Goal: Task Accomplishment & Management: Use online tool/utility

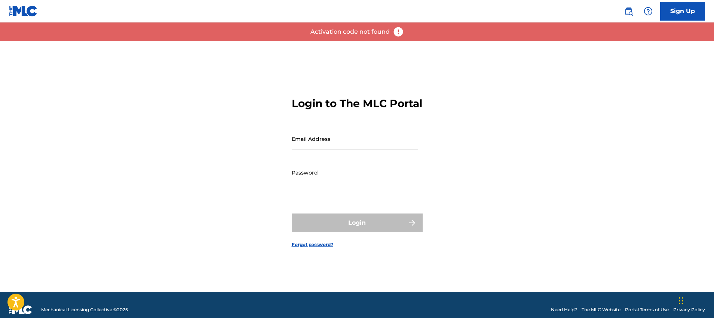
type input "[PERSON_NAME][EMAIL_ADDRESS][PERSON_NAME][DOMAIN_NAME]"
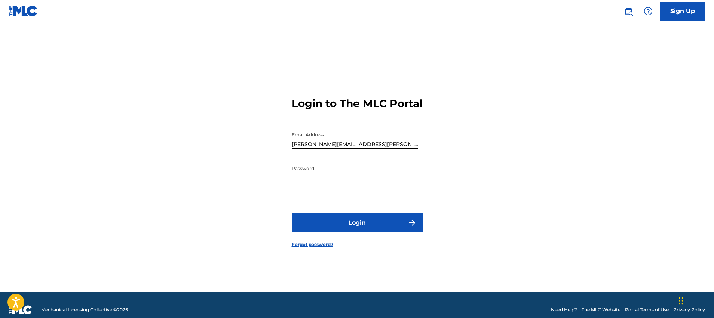
drag, startPoint x: 630, startPoint y: 13, endPoint x: 665, endPoint y: 19, distance: 35.3
click at [630, 13] on img at bounding box center [628, 11] width 9 height 9
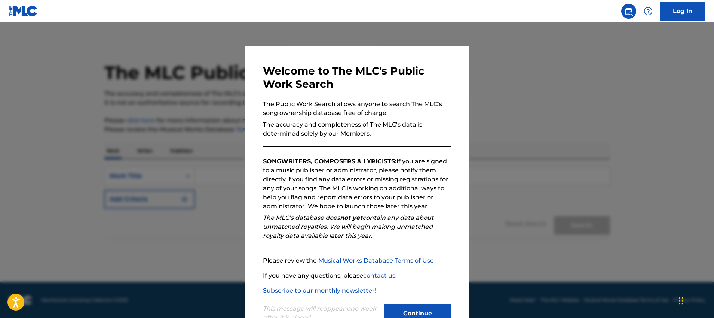
click at [415, 310] on button "Continue" at bounding box center [417, 313] width 67 height 19
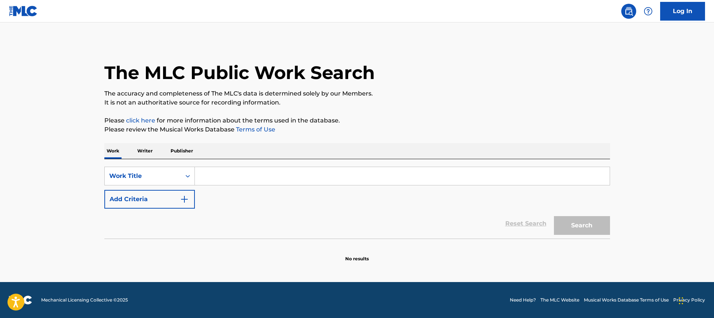
click at [264, 175] on input "Search Form" at bounding box center [402, 176] width 415 height 18
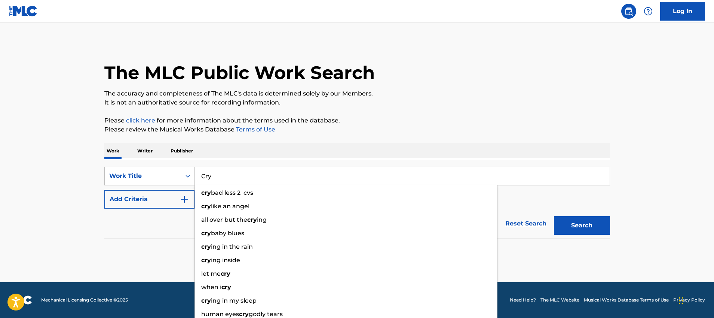
type input "Cry"
click at [153, 198] on button "Add Criteria" at bounding box center [149, 199] width 91 height 19
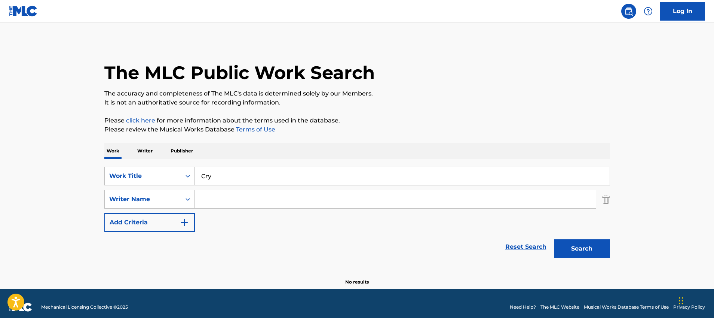
click at [183, 220] on img "Search Form" at bounding box center [184, 222] width 9 height 9
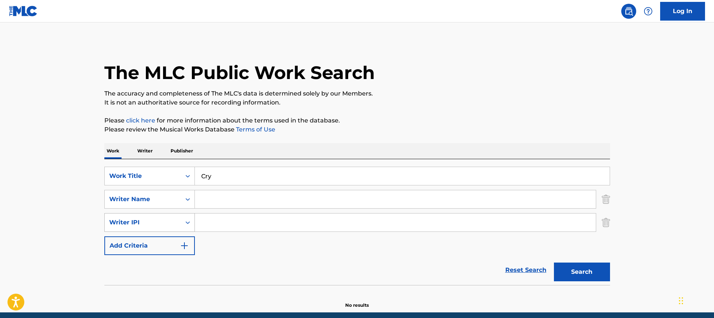
click at [184, 225] on icon "Search Form" at bounding box center [187, 221] width 7 height 7
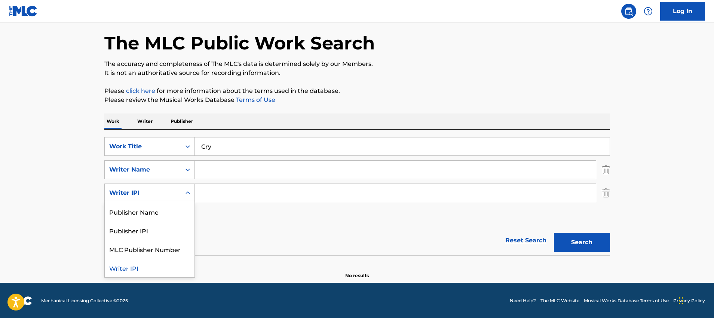
scroll to position [30, 0]
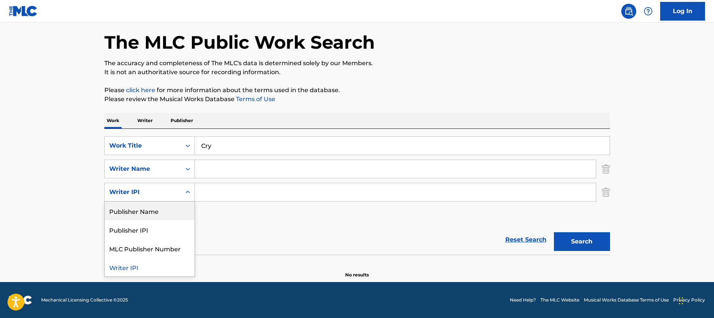
click at [210, 168] on input "Search Form" at bounding box center [395, 169] width 401 height 18
click at [610, 193] on div "The MLC Public Work Search The accuracy and completeness of The MLC's data is d…" at bounding box center [357, 144] width 524 height 267
click at [609, 196] on img "Search Form" at bounding box center [606, 192] width 8 height 19
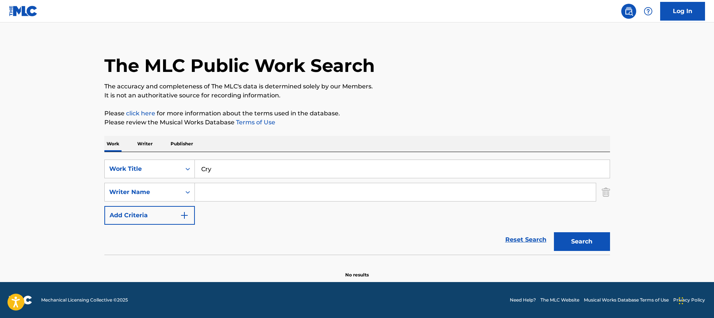
click at [487, 183] on input "Search Form" at bounding box center [395, 192] width 401 height 18
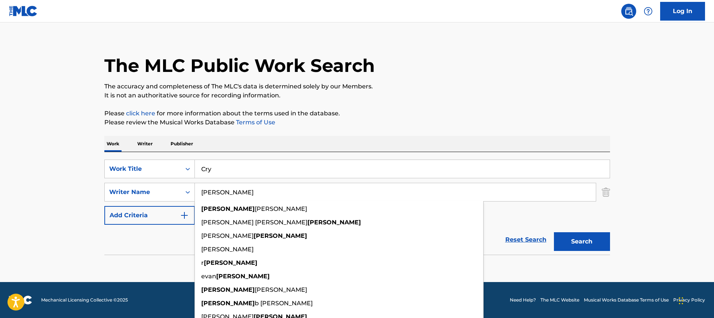
type input "Parker"
click at [554, 232] on button "Search" at bounding box center [582, 241] width 56 height 19
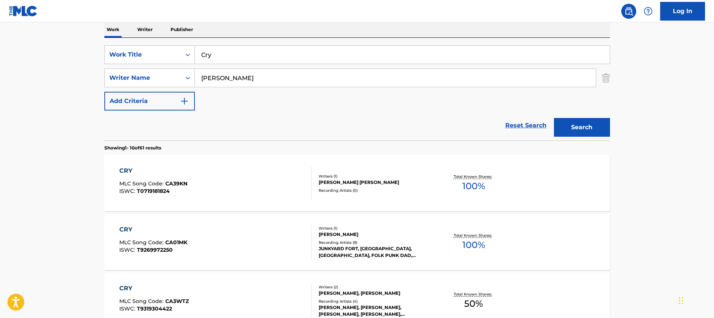
scroll to position [124, 0]
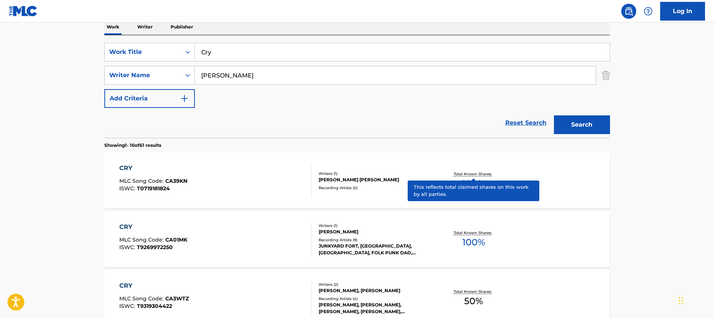
click at [477, 172] on p "Total Known Shares:" at bounding box center [474, 174] width 40 height 6
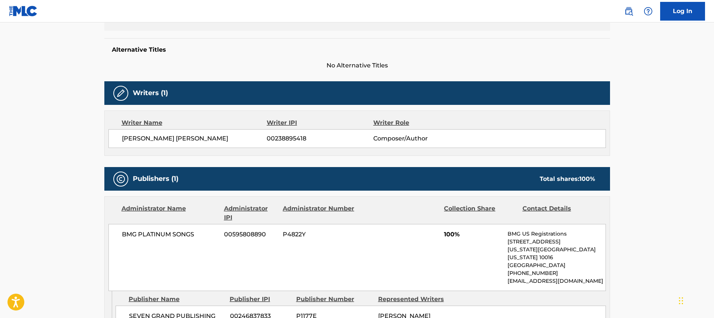
scroll to position [232, 0]
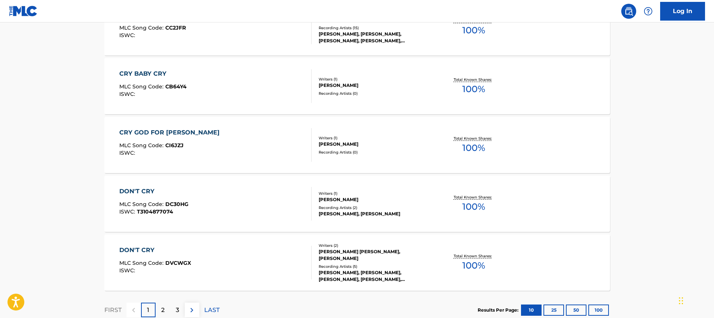
scroll to position [599, 0]
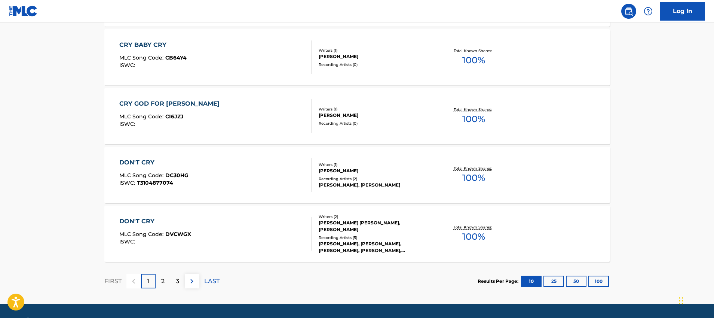
click at [159, 275] on div "2" at bounding box center [163, 280] width 15 height 15
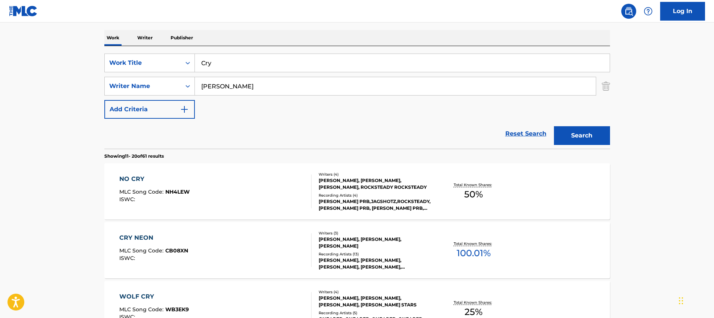
scroll to position [42, 0]
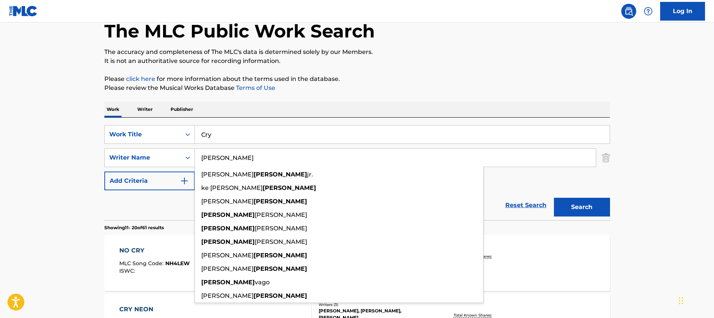
click at [267, 157] on input "Parker" at bounding box center [395, 158] width 401 height 18
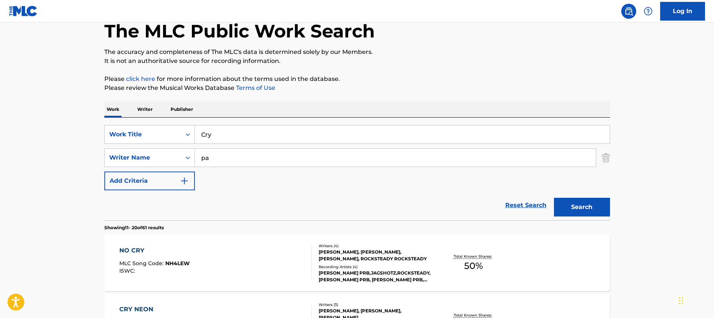
type input "p"
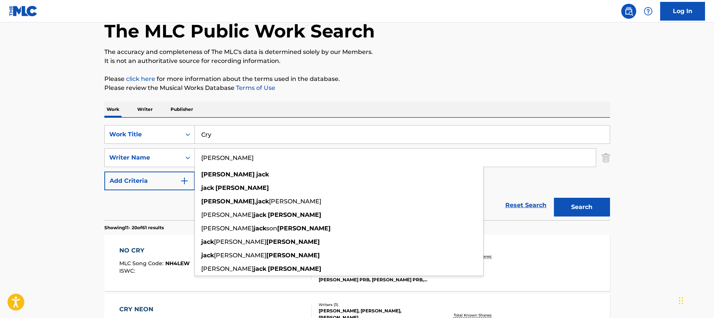
click at [554, 198] on button "Search" at bounding box center [582, 207] width 56 height 19
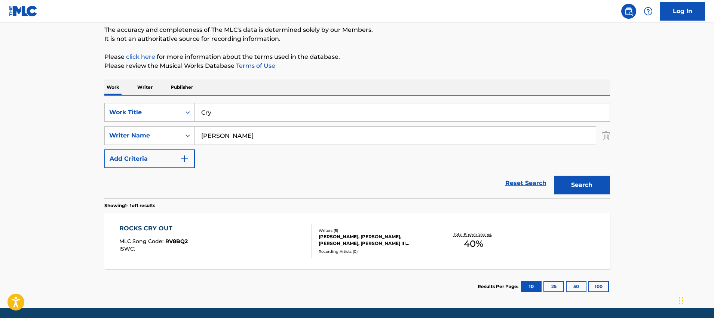
scroll to position [89, 0]
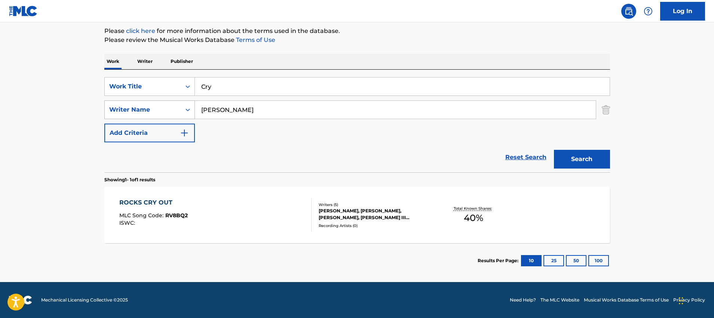
click at [181, 112] on div "Search Form" at bounding box center [187, 109] width 13 height 13
click at [260, 138] on div "SearchWithCriteria9d76e96a-8015-4fe0-b706-95364f5ecc50 Work Title Cry SearchWit…" at bounding box center [357, 109] width 506 height 65
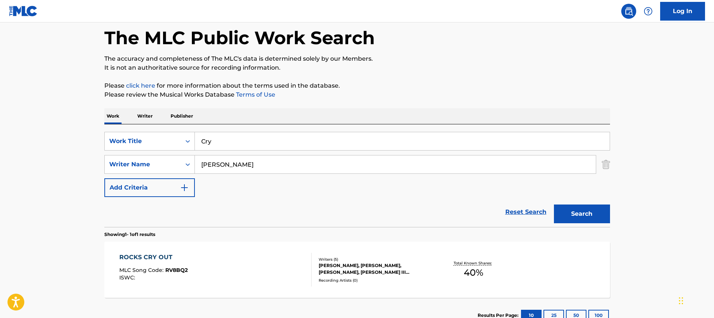
scroll to position [0, 0]
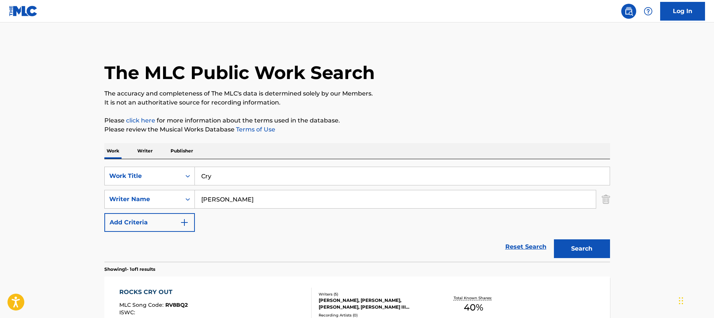
click at [270, 199] on input "Parker Jack" at bounding box center [395, 199] width 401 height 18
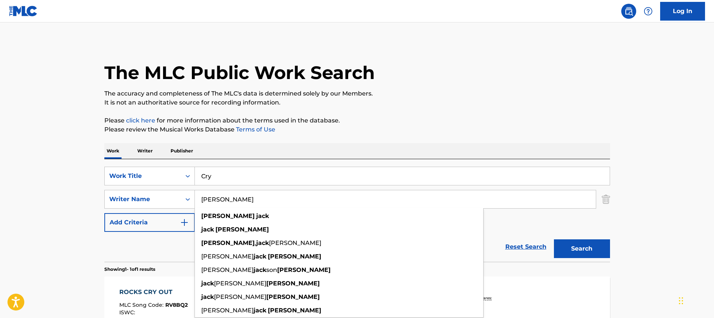
click at [270, 199] on input "Parker Jack" at bounding box center [395, 199] width 401 height 18
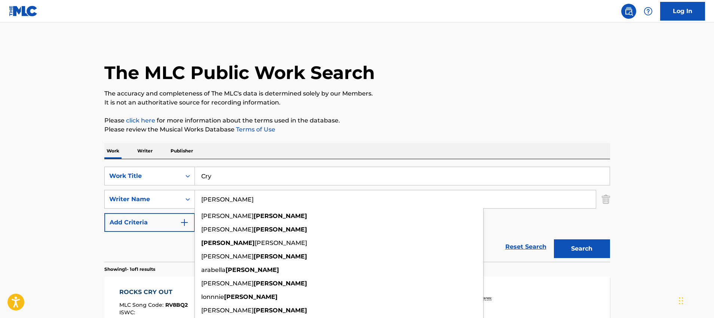
click at [554, 239] on button "Search" at bounding box center [582, 248] width 56 height 19
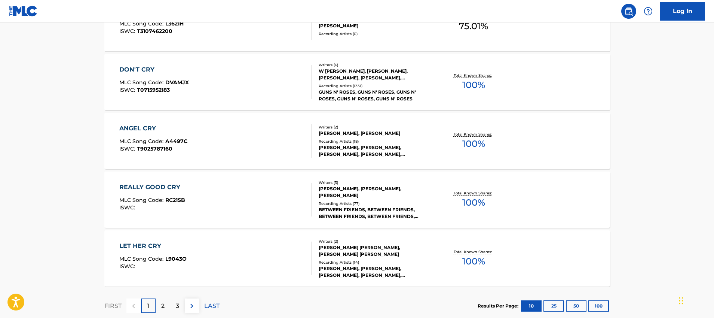
scroll to position [621, 0]
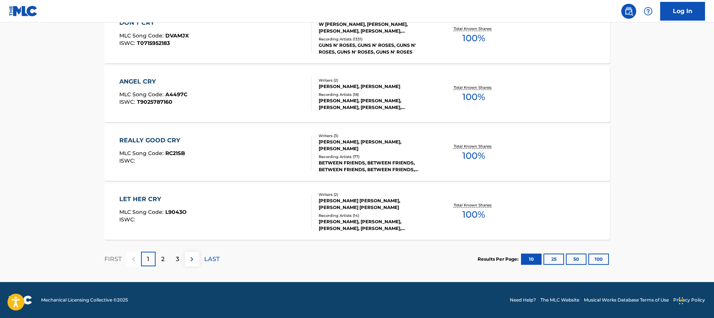
click at [165, 257] on div "2" at bounding box center [163, 258] width 15 height 15
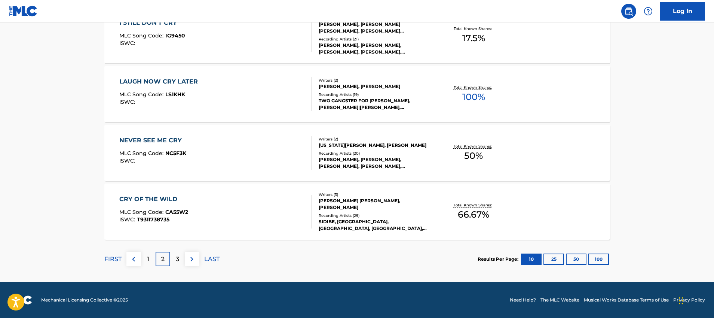
click at [144, 259] on div "1" at bounding box center [148, 258] width 15 height 15
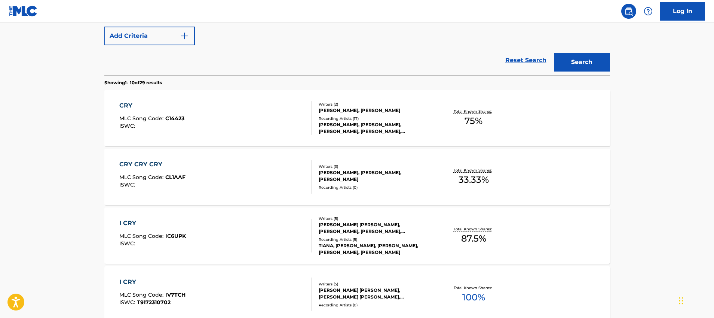
scroll to position [120, 0]
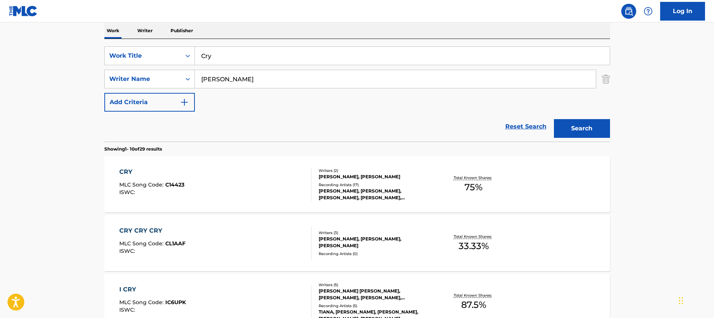
click at [264, 75] on input "Hudson" at bounding box center [395, 79] width 401 height 18
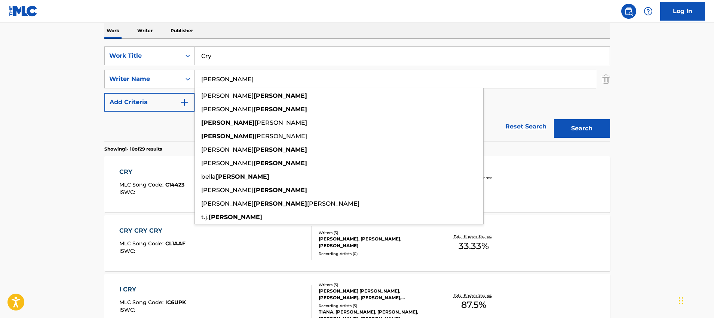
click at [264, 75] on input "Hudson" at bounding box center [395, 79] width 401 height 18
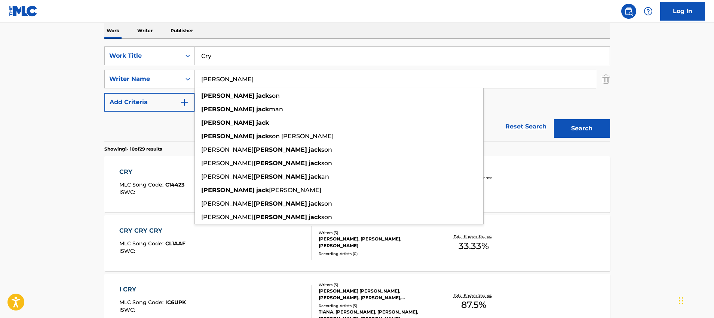
type input "David Jack"
click at [554, 119] on button "Search" at bounding box center [582, 128] width 56 height 19
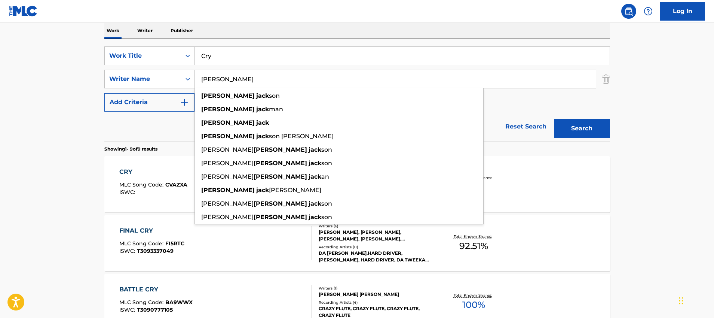
click at [641, 163] on main "The MLC Public Work Search The accuracy and completeness of The MLC's data is d…" at bounding box center [357, 311] width 714 height 818
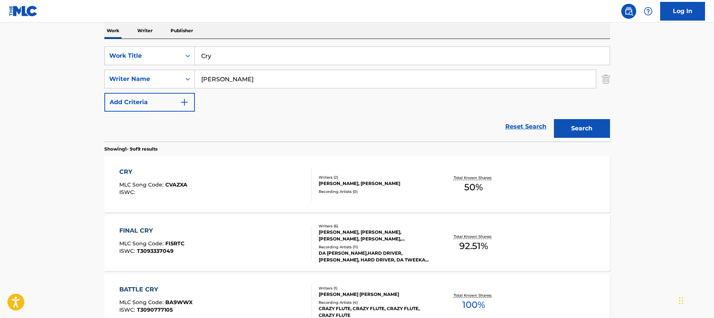
scroll to position [111, 0]
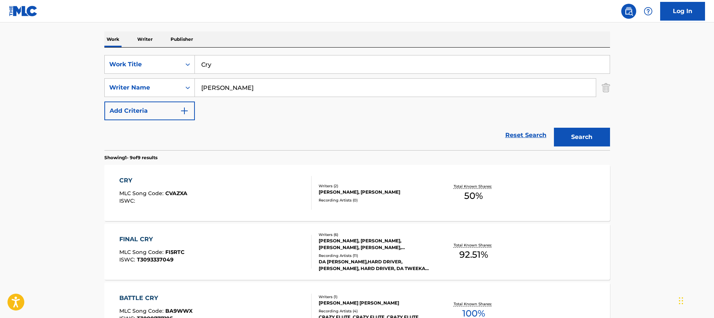
click at [679, 15] on link "Log In" at bounding box center [682, 11] width 45 height 19
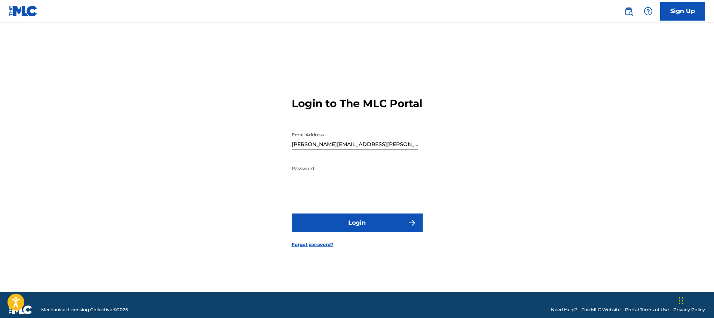
click at [396, 149] on input "adam.shomer@createmusicgroup.com" at bounding box center [355, 138] width 126 height 21
click at [292, 128] on div at bounding box center [292, 128] width 0 height 0
type input "[EMAIL_ADDRESS][PERSON_NAME][DOMAIN_NAME]"
click at [373, 229] on button "Login" at bounding box center [357, 222] width 131 height 19
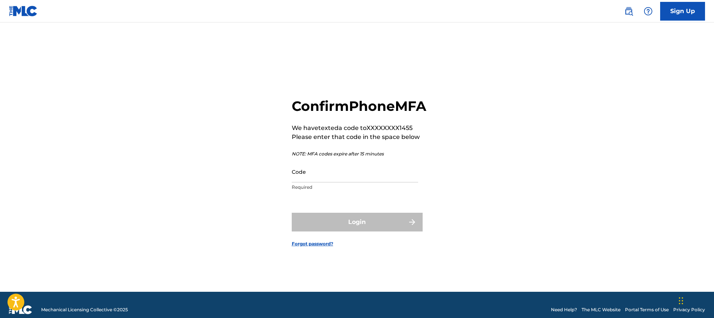
click at [324, 182] on input "Code" at bounding box center [355, 171] width 126 height 21
paste input "168846"
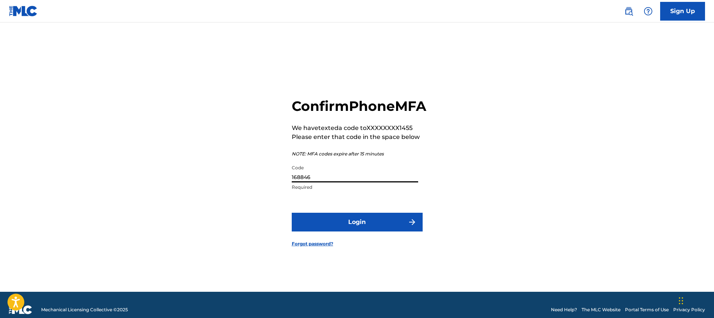
type input "168846"
click at [371, 231] on button "Login" at bounding box center [357, 221] width 131 height 19
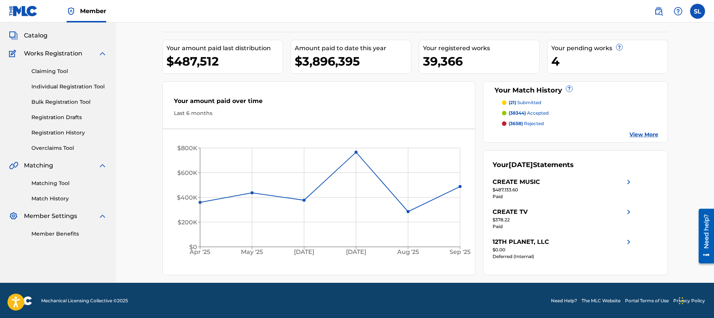
scroll to position [40, 0]
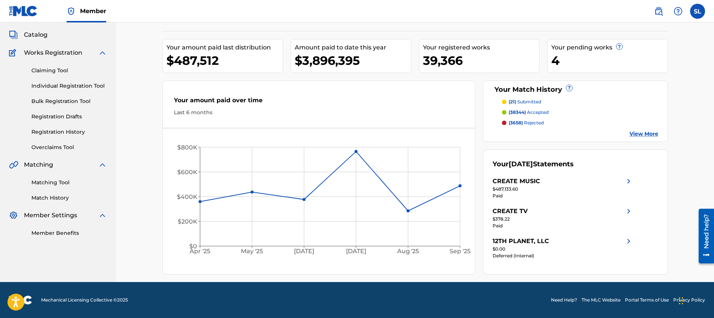
click at [65, 181] on link "Matching Tool" at bounding box center [69, 182] width 76 height 8
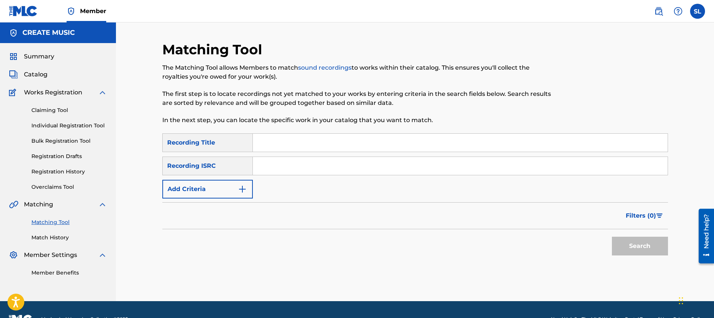
click at [282, 145] on input "Search Form" at bounding box center [460, 143] width 415 height 18
type input "CRY"
click at [289, 163] on input "Search Form" at bounding box center [460, 166] width 415 height 18
paste input "QZHN62210487"
type input "QZHN62210487"
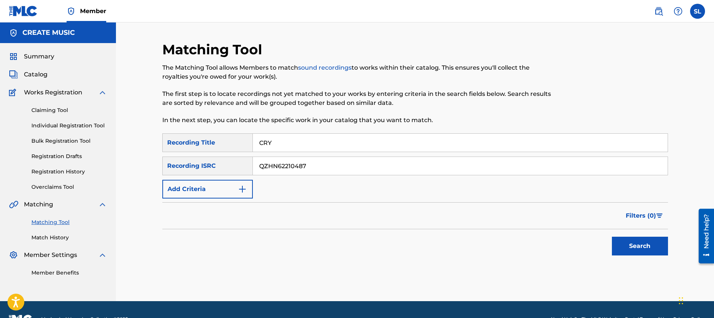
click at [627, 242] on button "Search" at bounding box center [640, 245] width 56 height 19
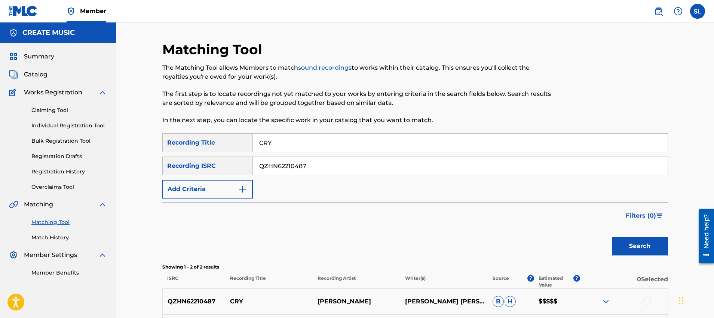
scroll to position [96, 0]
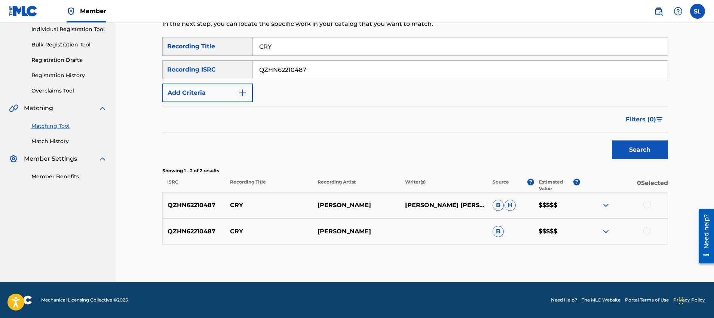
click at [605, 206] on img at bounding box center [605, 204] width 9 height 9
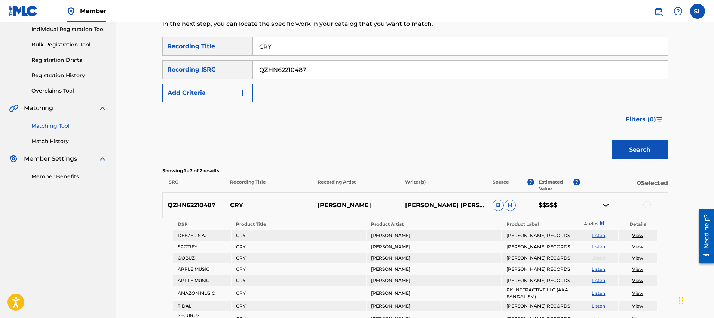
drag, startPoint x: 191, startPoint y: 204, endPoint x: 235, endPoint y: 204, distance: 44.1
click at [191, 204] on p "QZHN62210487" at bounding box center [194, 204] width 63 height 9
click at [254, 205] on p "CRY" at bounding box center [269, 204] width 88 height 9
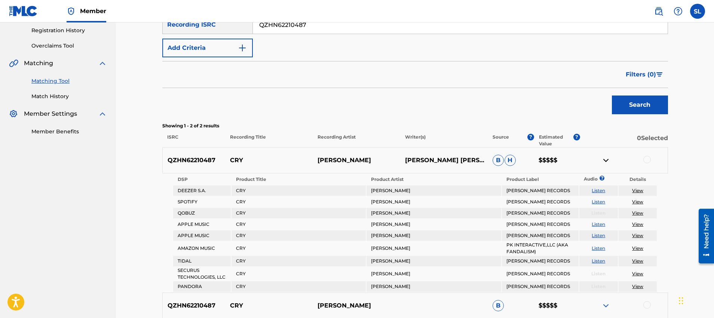
scroll to position [142, 0]
click at [640, 199] on link "View" at bounding box center [637, 201] width 11 height 6
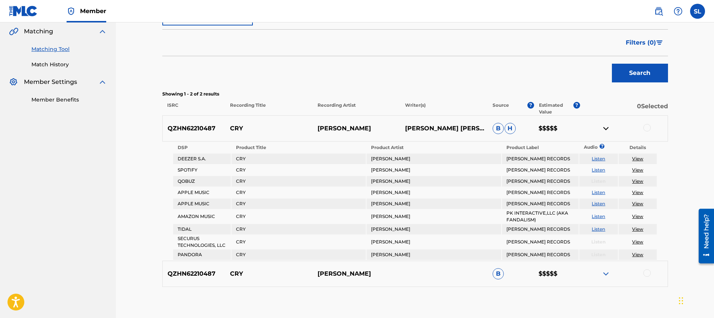
scroll to position [215, 0]
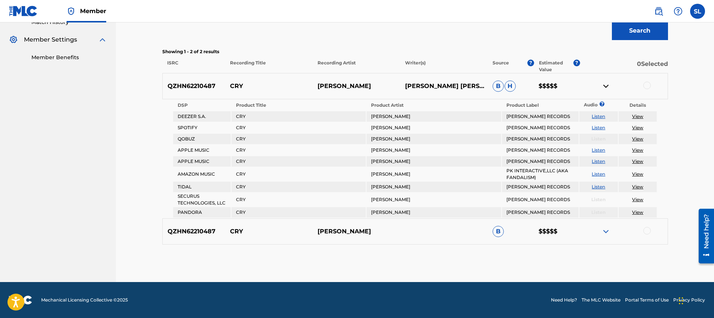
click at [490, 67] on div "Source ?" at bounding box center [511, 65] width 46 height 13
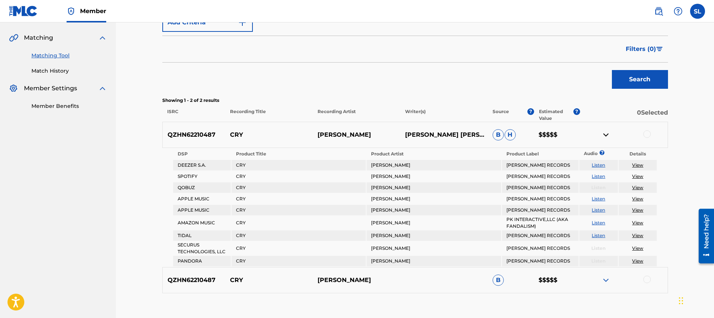
scroll to position [163, 0]
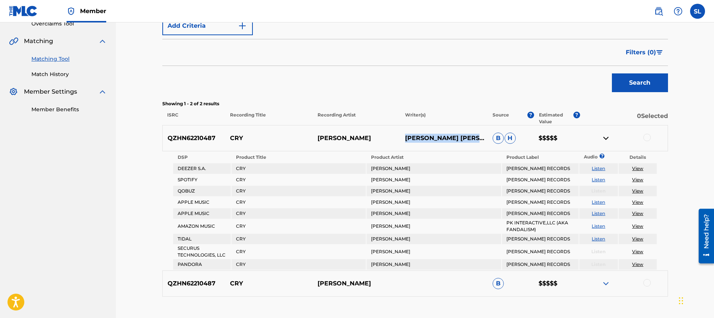
drag, startPoint x: 406, startPoint y: 132, endPoint x: 422, endPoint y: 143, distance: 19.5
click at [422, 143] on p "[PERSON_NAME] [PERSON_NAME] [PERSON_NAME]" at bounding box center [444, 138] width 88 height 9
copy p "[PERSON_NAME] [PERSON_NAME] [PERSON_NAME]"
click at [649, 136] on div at bounding box center [646, 137] width 7 height 7
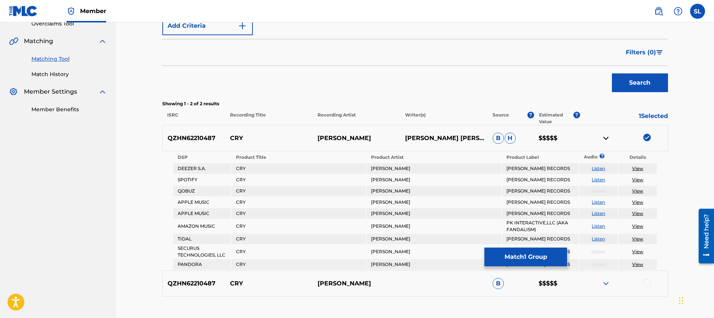
click at [649, 136] on img at bounding box center [646, 137] width 7 height 7
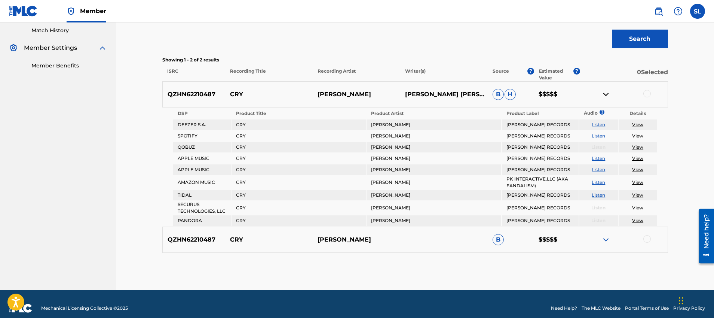
scroll to position [215, 0]
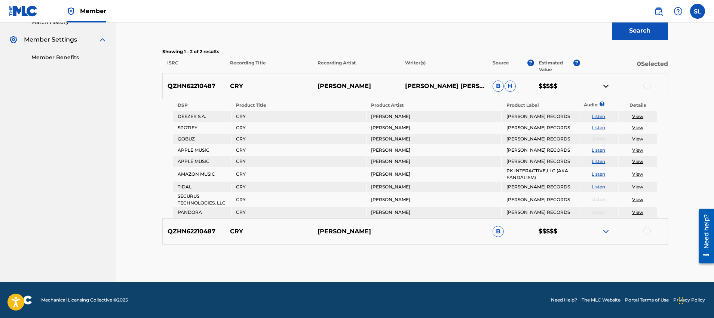
click at [604, 235] on img at bounding box center [605, 231] width 9 height 9
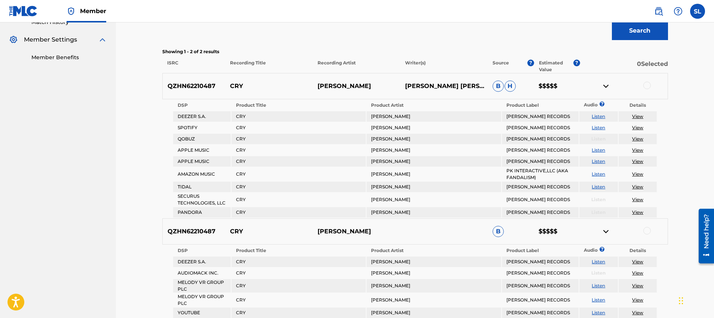
click at [649, 231] on div at bounding box center [646, 230] width 7 height 7
click at [649, 230] on img at bounding box center [646, 230] width 7 height 7
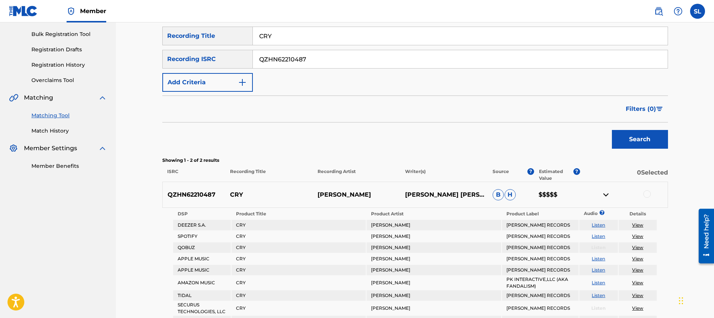
scroll to position [11, 0]
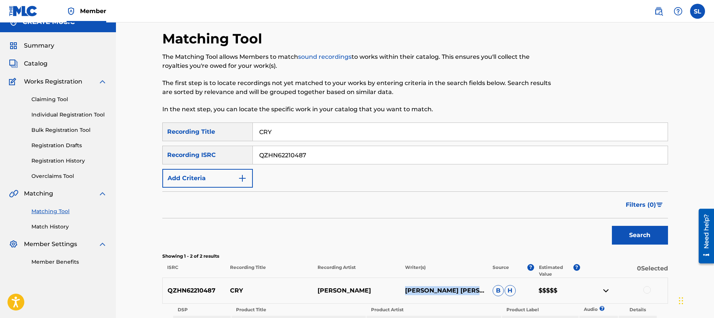
drag, startPoint x: 405, startPoint y: 283, endPoint x: 425, endPoint y: 296, distance: 23.8
click at [425, 295] on p "[PERSON_NAME] [PERSON_NAME] [PERSON_NAME]" at bounding box center [444, 290] width 88 height 9
copy p "[PERSON_NAME] [PERSON_NAME] [PERSON_NAME]"
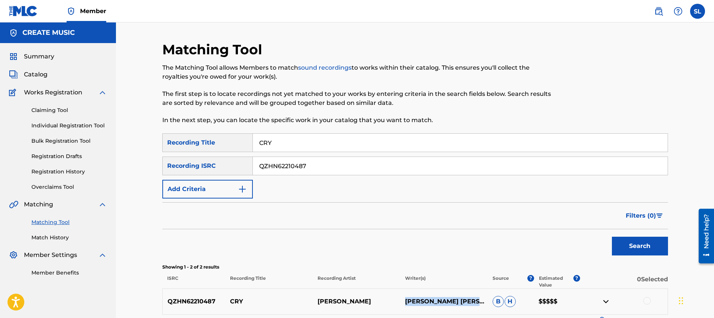
scroll to position [223, 0]
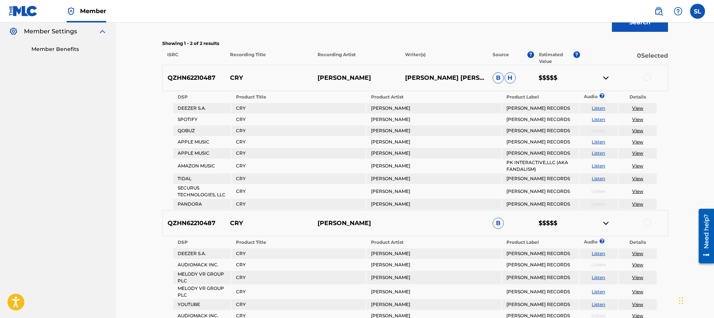
click at [215, 77] on p "QZHN62210487" at bounding box center [194, 77] width 63 height 9
drag, startPoint x: 217, startPoint y: 77, endPoint x: 187, endPoint y: 72, distance: 29.9
click at [167, 75] on p "QZHN62210487" at bounding box center [194, 77] width 63 height 9
copy p "QZHN62210487"
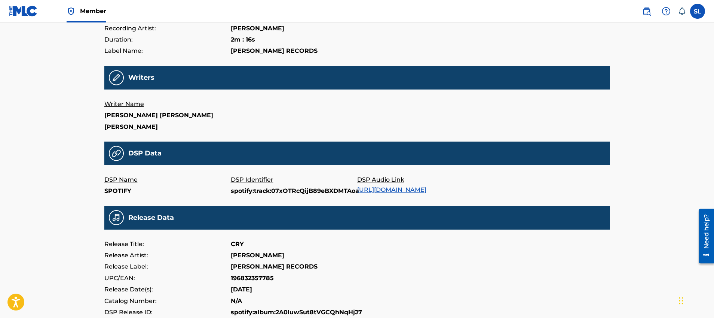
scroll to position [69, 0]
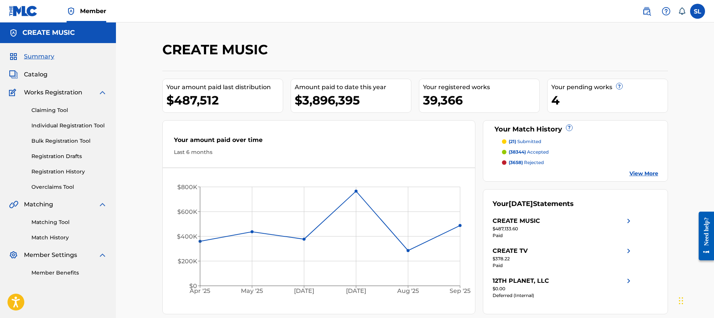
click at [650, 8] on img at bounding box center [646, 11] width 9 height 9
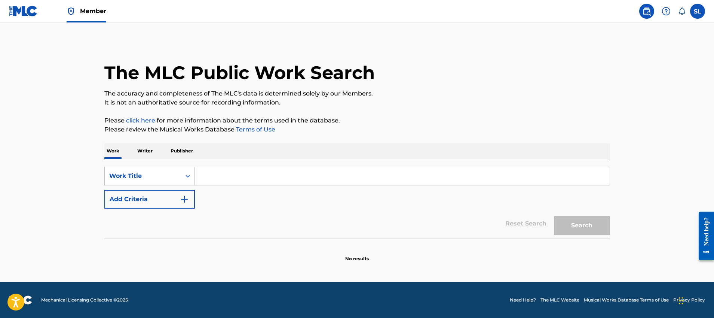
click at [180, 196] on img "Search Form" at bounding box center [184, 199] width 9 height 9
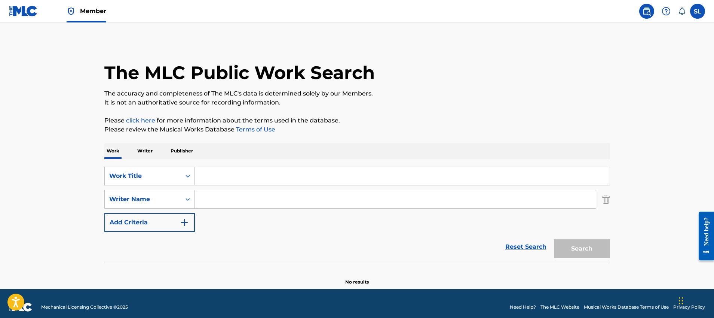
click at [223, 176] on input "Search Form" at bounding box center [402, 176] width 415 height 18
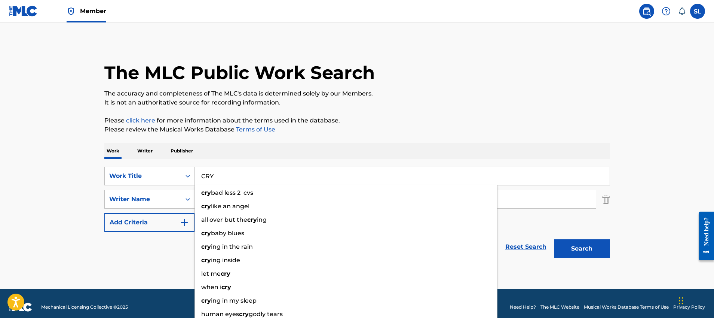
type input "CRY"
drag, startPoint x: 356, startPoint y: 144, endPoint x: 341, endPoint y: 163, distance: 24.7
click at [356, 144] on div "Work Writer Publisher" at bounding box center [357, 151] width 506 height 16
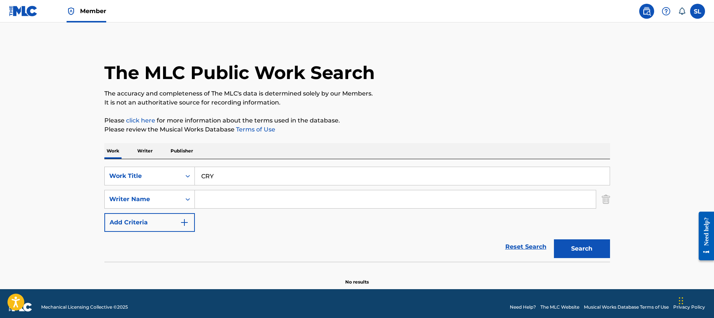
click at [319, 193] on input "Search Form" at bounding box center [395, 199] width 401 height 18
paste input "[PERSON_NAME] [PERSON_NAME] [PERSON_NAME]"
type input "[PERSON_NAME] [PERSON_NAME] [PERSON_NAME]"
click at [597, 250] on button "Search" at bounding box center [582, 248] width 56 height 19
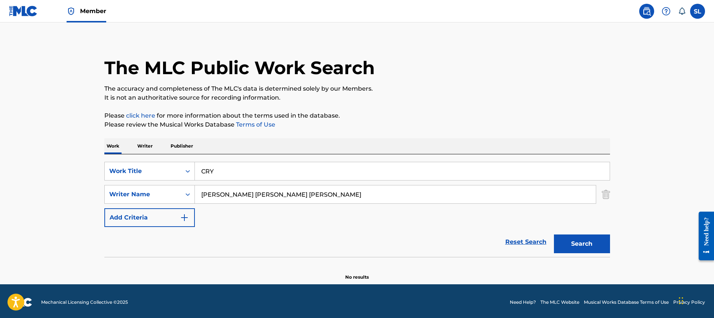
scroll to position [7, 0]
